Goal: Task Accomplishment & Management: Use online tool/utility

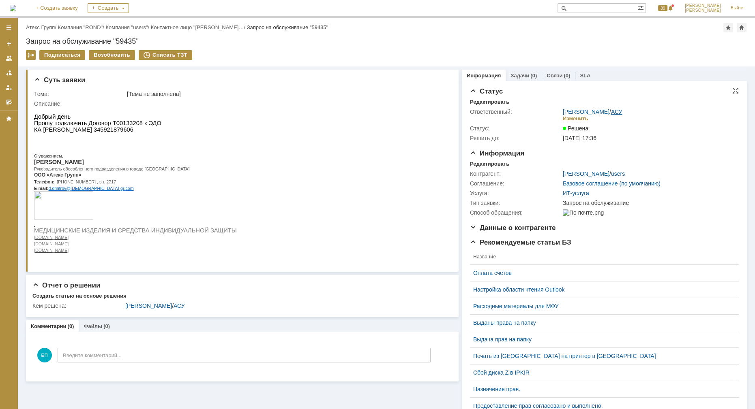
click at [611, 112] on link "АСУ" at bounding box center [616, 112] width 11 height 6
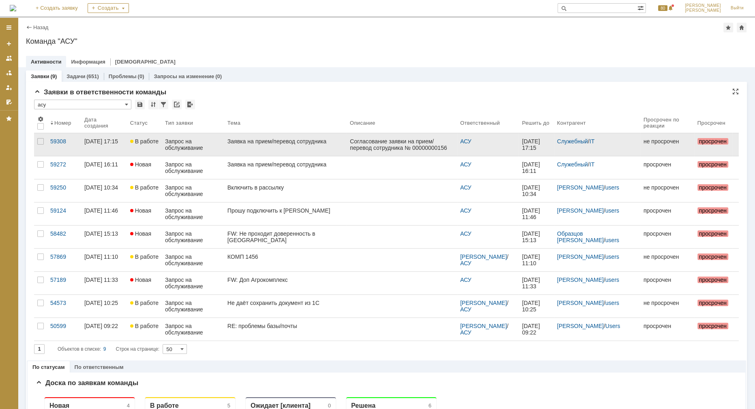
click at [317, 145] on div "Заявка на прием/перевод сотрудника" at bounding box center [285, 141] width 116 height 6
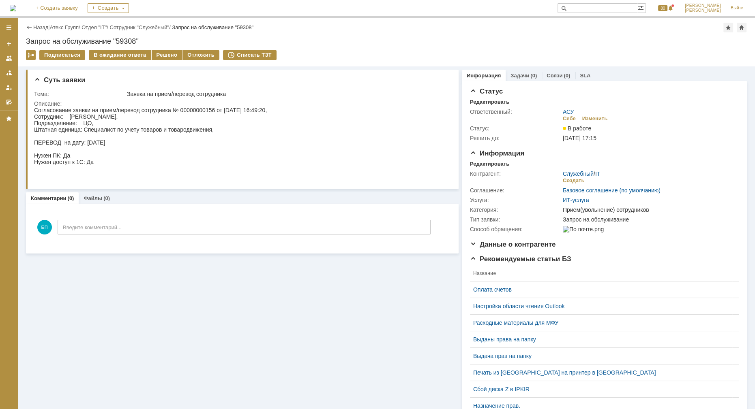
click at [570, 109] on link "АСУ" at bounding box center [568, 112] width 11 height 6
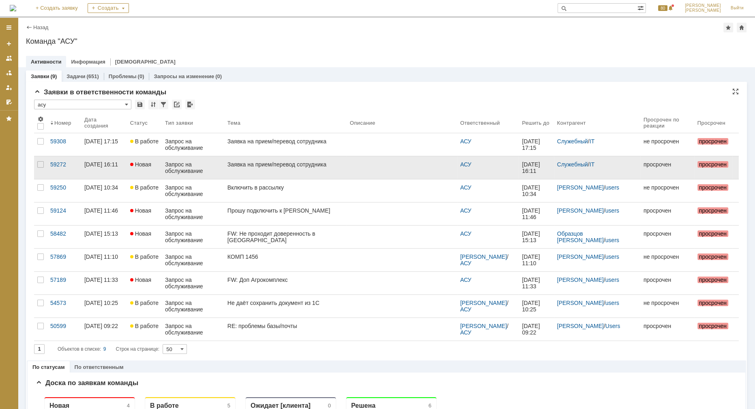
click at [299, 166] on div "Заявка на прием/перевод сотрудника" at bounding box center [285, 164] width 116 height 6
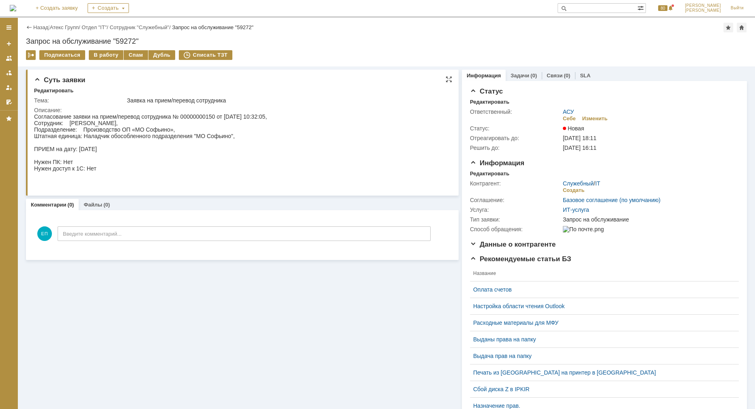
click at [97, 142] on div "Согласование заявки на прием/перевод сотрудника № 00000000150 от 26.09.2025 10:…" at bounding box center [150, 148] width 233 height 71
click at [99, 54] on div "В работу" at bounding box center [106, 55] width 34 height 10
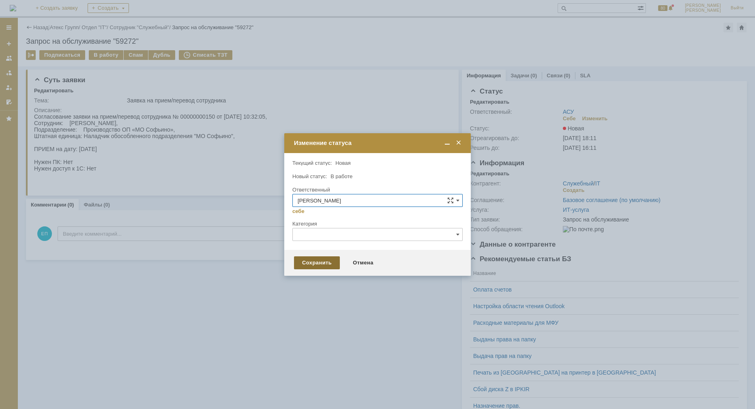
click at [325, 261] on div "Сохранить" at bounding box center [317, 263] width 46 height 13
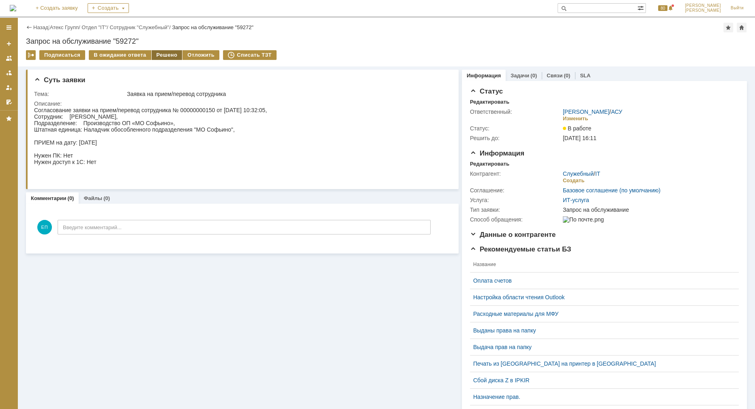
click at [163, 55] on div "Решено" at bounding box center [167, 55] width 31 height 10
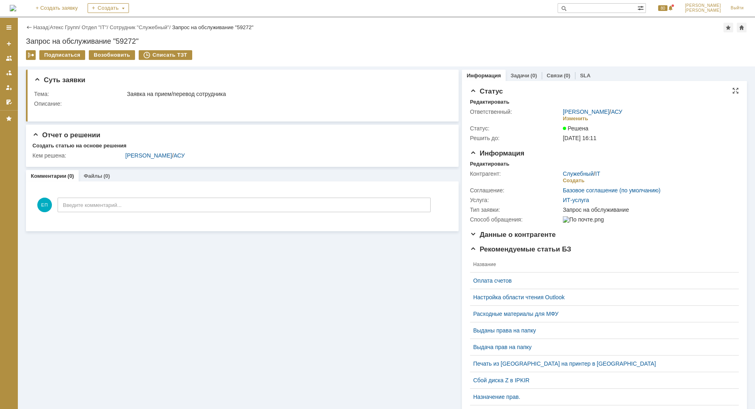
click at [618, 110] on div "Еремина Полина / АСУ Изменить" at bounding box center [649, 116] width 172 height 14
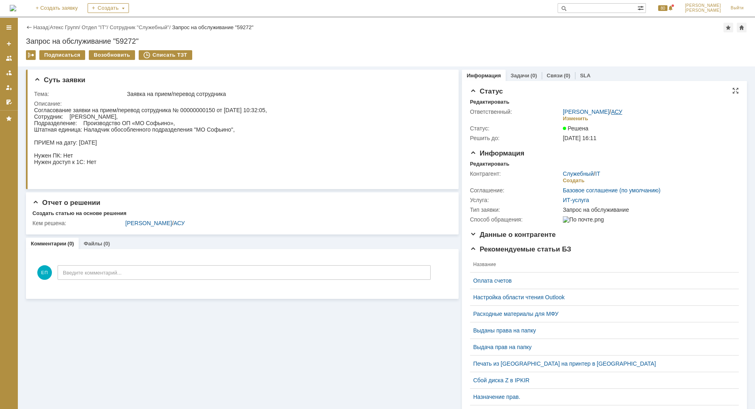
click at [616, 113] on link "АСУ" at bounding box center [616, 112] width 11 height 6
